Goal: Transaction & Acquisition: Purchase product/service

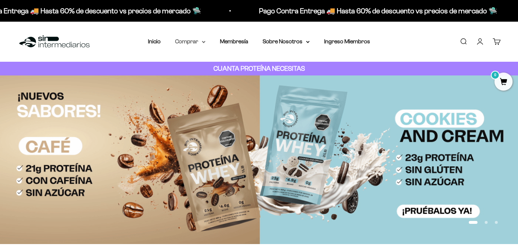
click at [201, 42] on summary "Comprar" at bounding box center [190, 41] width 30 height 9
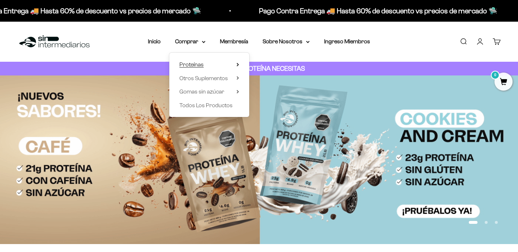
click at [238, 64] on icon at bounding box center [237, 64] width 1 height 3
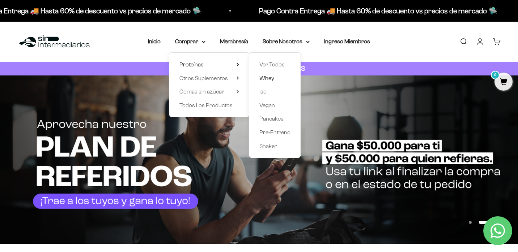
click at [262, 75] on span "Whey" at bounding box center [266, 78] width 15 height 6
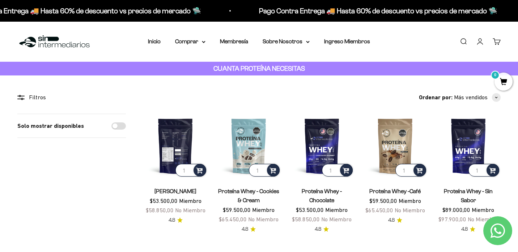
click at [176, 135] on img at bounding box center [175, 146] width 64 height 64
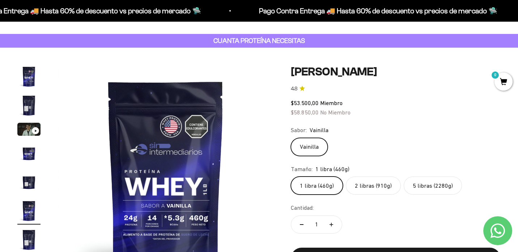
scroll to position [26, 0]
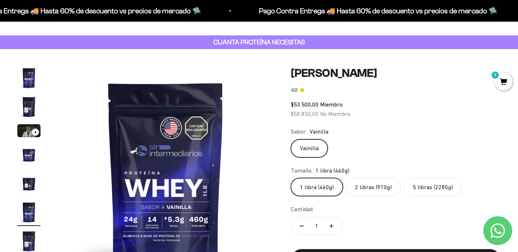
click at [32, 111] on img "Ir al artículo 2" at bounding box center [28, 106] width 23 height 23
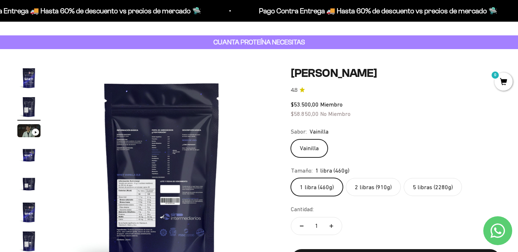
scroll to position [0, 224]
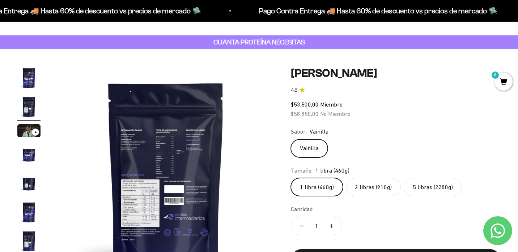
click at [163, 159] on img at bounding box center [165, 174] width 215 height 215
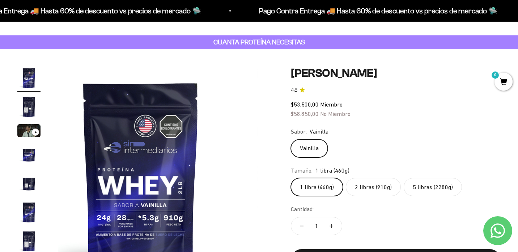
scroll to position [0, 0]
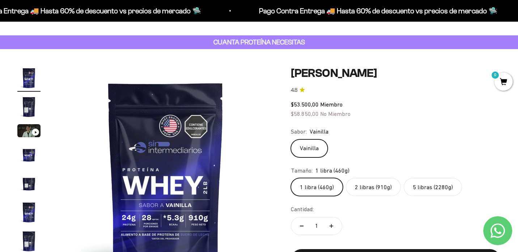
click at [27, 73] on img "Ir al artículo 1" at bounding box center [28, 78] width 23 height 23
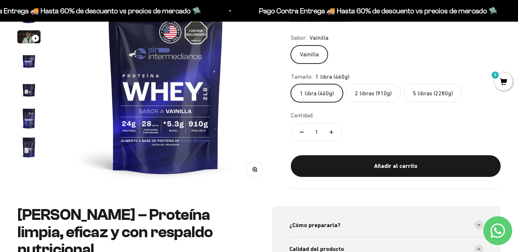
scroll to position [162, 0]
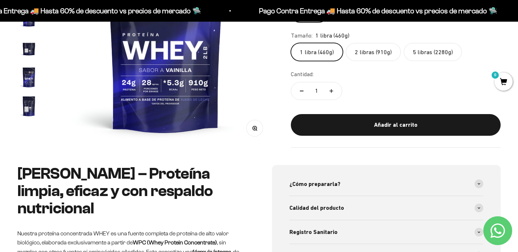
click at [24, 112] on img "Ir al artículo 7" at bounding box center [28, 106] width 23 height 23
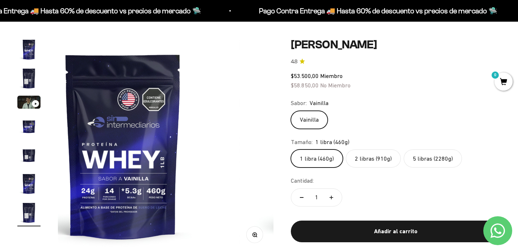
scroll to position [0, 1346]
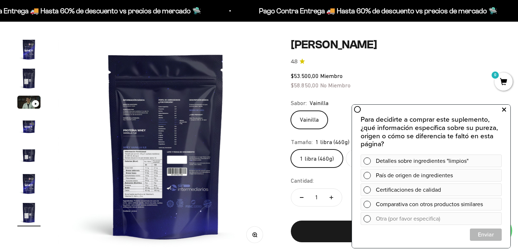
click at [503, 111] on icon at bounding box center [504, 109] width 4 height 9
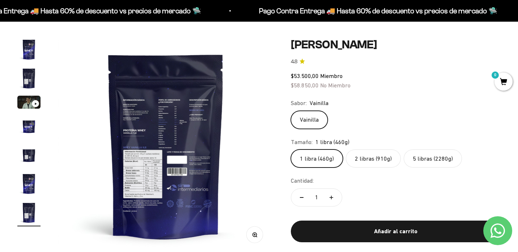
click at [427, 159] on label "5 libras (2280g)" at bounding box center [433, 159] width 58 height 18
click at [291, 150] on input "5 libras (2280g)" at bounding box center [290, 149] width 0 height 0
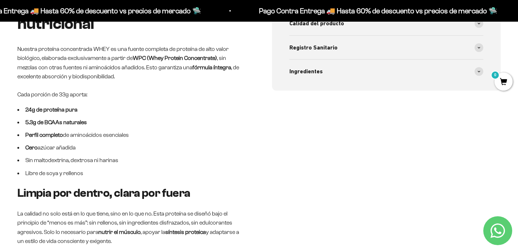
scroll to position [301, 0]
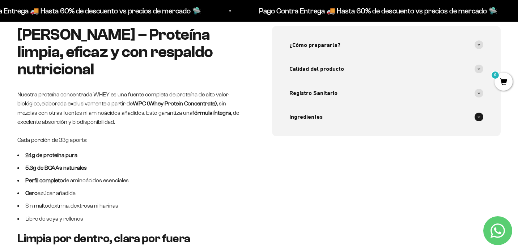
click at [340, 118] on div "Ingredientes" at bounding box center [386, 117] width 194 height 24
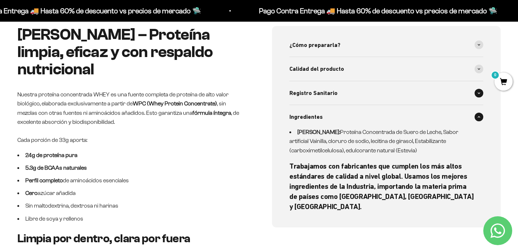
click at [320, 94] on span "Registro Sanitario" at bounding box center [313, 93] width 48 height 9
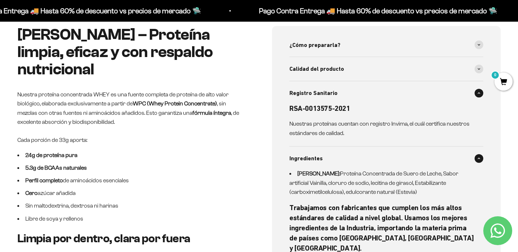
click at [320, 94] on span "Registro Sanitario" at bounding box center [313, 93] width 48 height 9
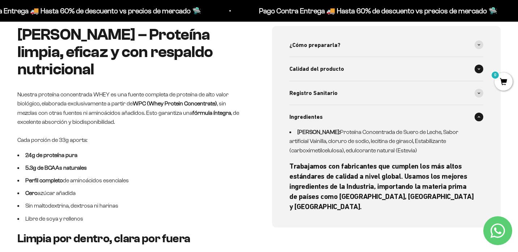
click at [321, 69] on span "Calidad del producto" at bounding box center [316, 68] width 55 height 9
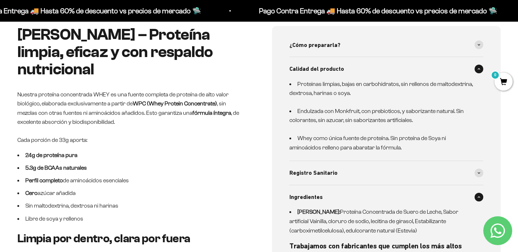
click at [321, 69] on span "Calidad del producto" at bounding box center [316, 68] width 55 height 9
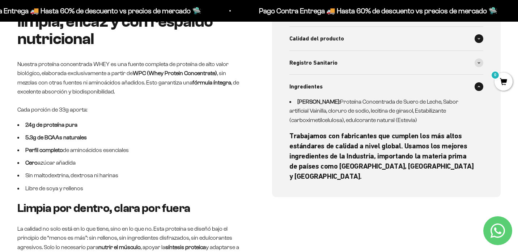
scroll to position [332, 0]
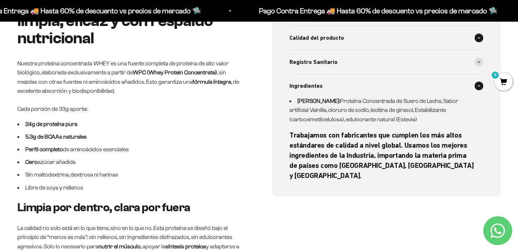
click at [329, 44] on div "Calidad del producto" at bounding box center [386, 38] width 194 height 24
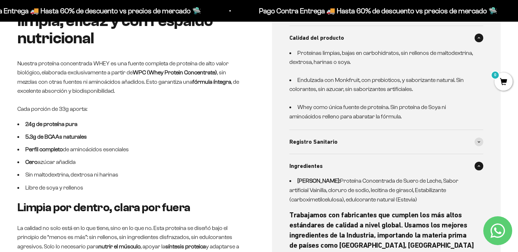
scroll to position [305, 0]
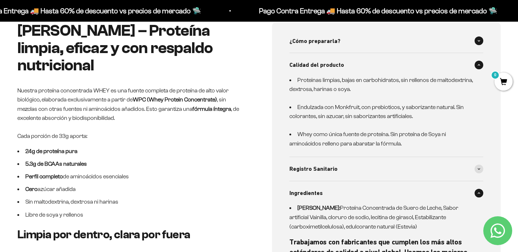
click at [331, 43] on span "¿Cómo prepararla?" at bounding box center [314, 41] width 51 height 9
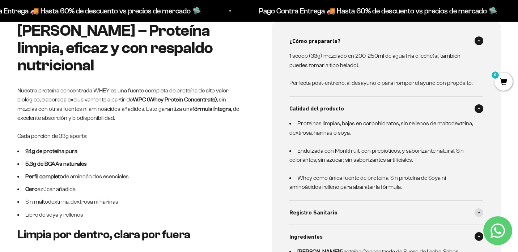
click at [331, 43] on span "¿Cómo prepararla?" at bounding box center [314, 41] width 51 height 9
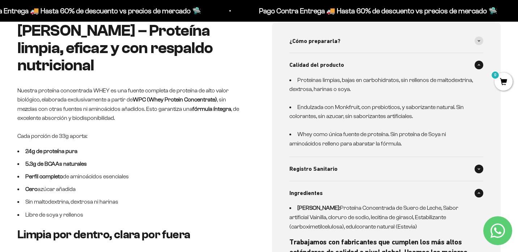
click at [312, 168] on span "Registro Sanitario" at bounding box center [313, 169] width 48 height 9
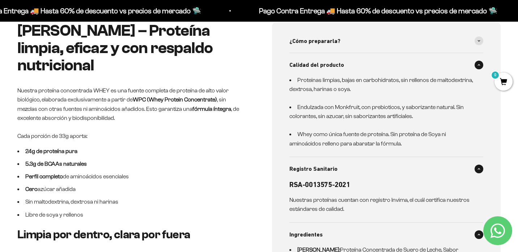
click at [312, 168] on span "Registro Sanitario" at bounding box center [313, 169] width 48 height 9
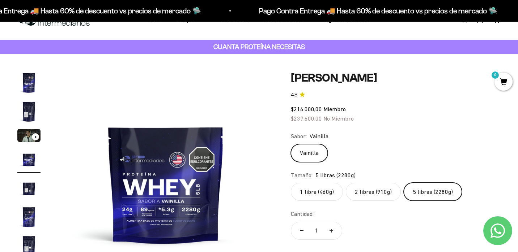
scroll to position [12, 0]
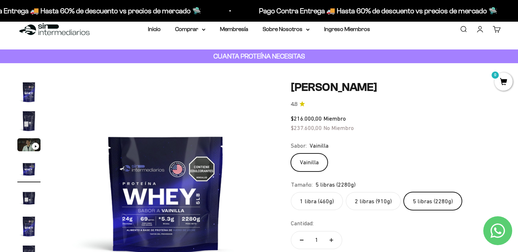
click at [34, 124] on img "Ir al artículo 2" at bounding box center [28, 121] width 23 height 23
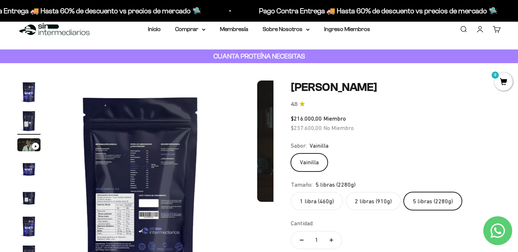
scroll to position [0, 224]
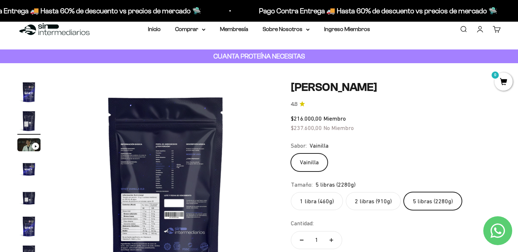
click at [35, 95] on img "Ir al artículo 1" at bounding box center [28, 92] width 23 height 23
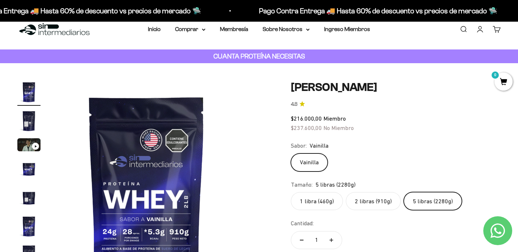
scroll to position [0, 0]
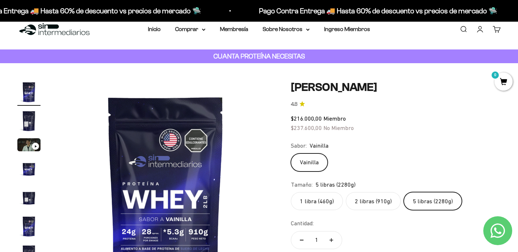
click at [32, 132] on img "Ir al artículo 2" at bounding box center [28, 121] width 23 height 23
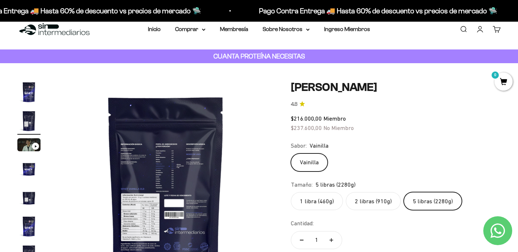
click at [27, 205] on img "Ir al artículo 5" at bounding box center [28, 197] width 23 height 23
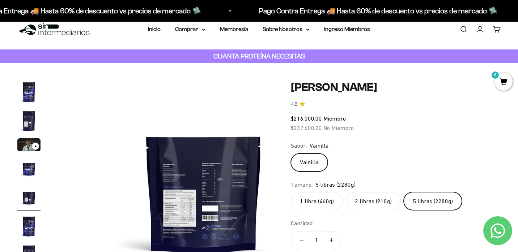
scroll to position [0, 897]
